Goal: Navigation & Orientation: Understand site structure

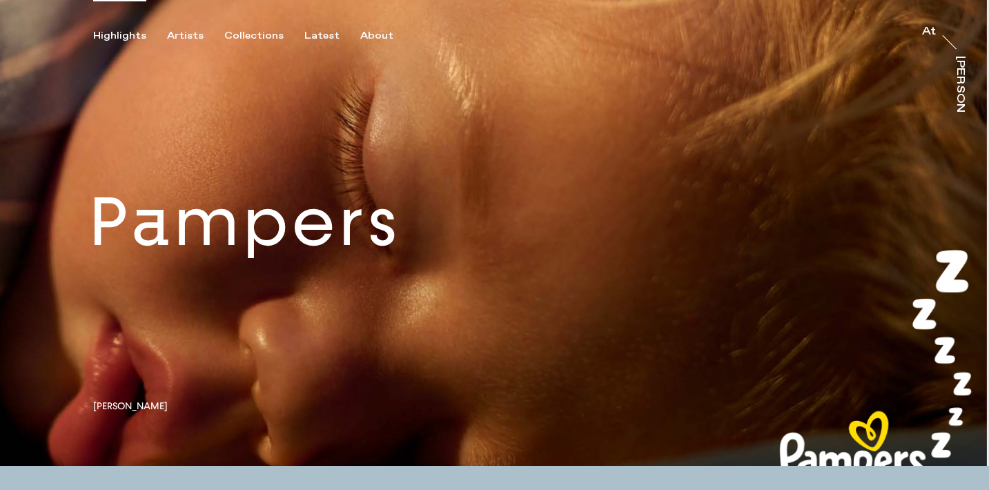
click at [368, 24] on div "Highlights Artists Collections Latest About At At [PERSON_NAME]" at bounding box center [496, 21] width 993 height 42
click at [368, 26] on div "Highlights Artists Collections Latest About At At [PERSON_NAME]" at bounding box center [496, 21] width 993 height 42
click at [360, 40] on div "About" at bounding box center [376, 36] width 33 height 12
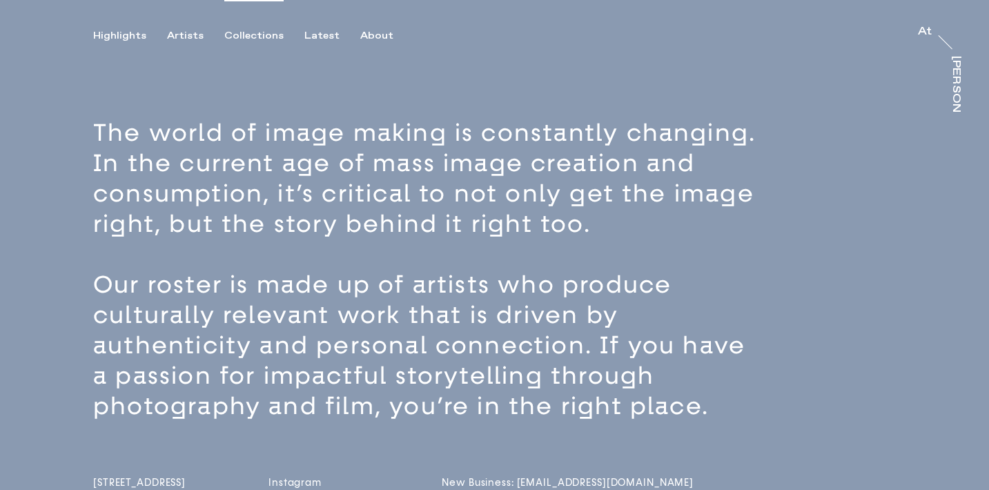
click at [263, 38] on div "Collections" at bounding box center [253, 36] width 59 height 12
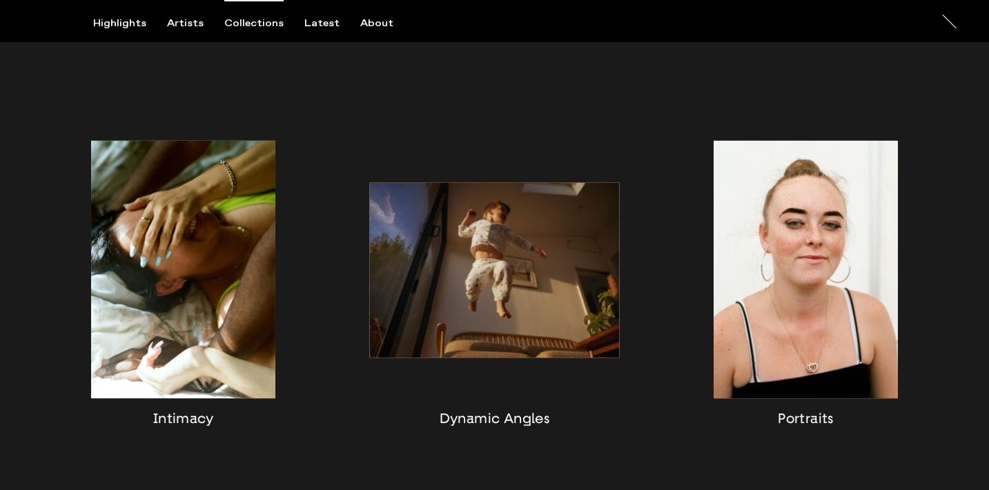
scroll to position [1136, 0]
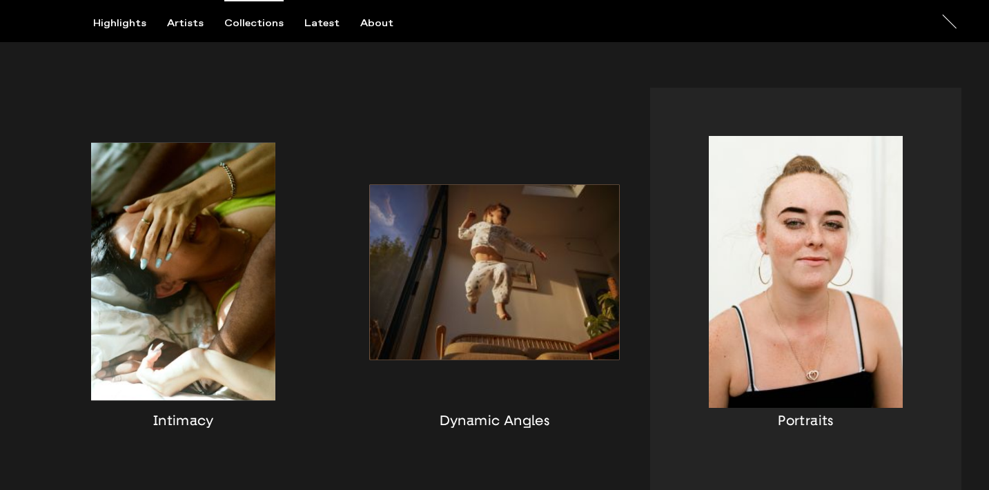
click at [795, 290] on div "button" at bounding box center [805, 289] width 311 height 402
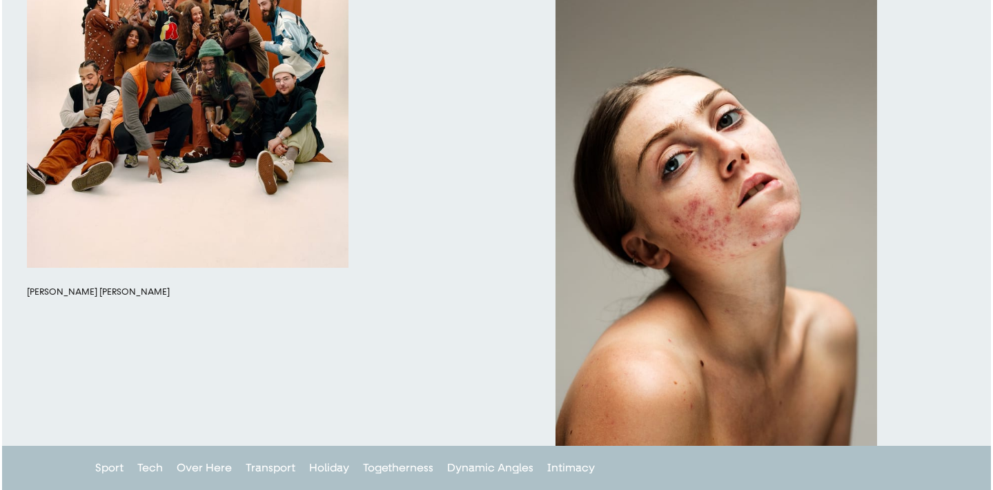
scroll to position [11512, 0]
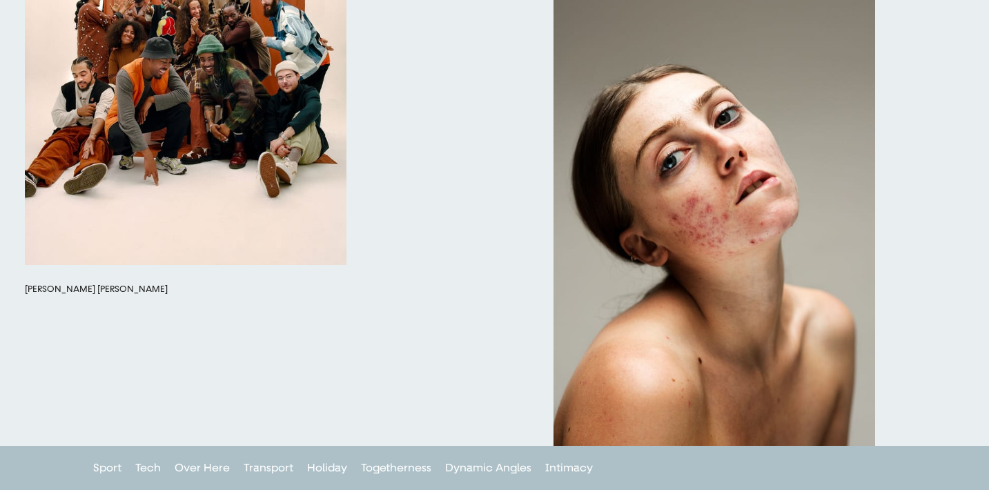
click at [151, 228] on button "button" at bounding box center [186, 63] width 322 height 402
